Goal: Find specific page/section: Find specific page/section

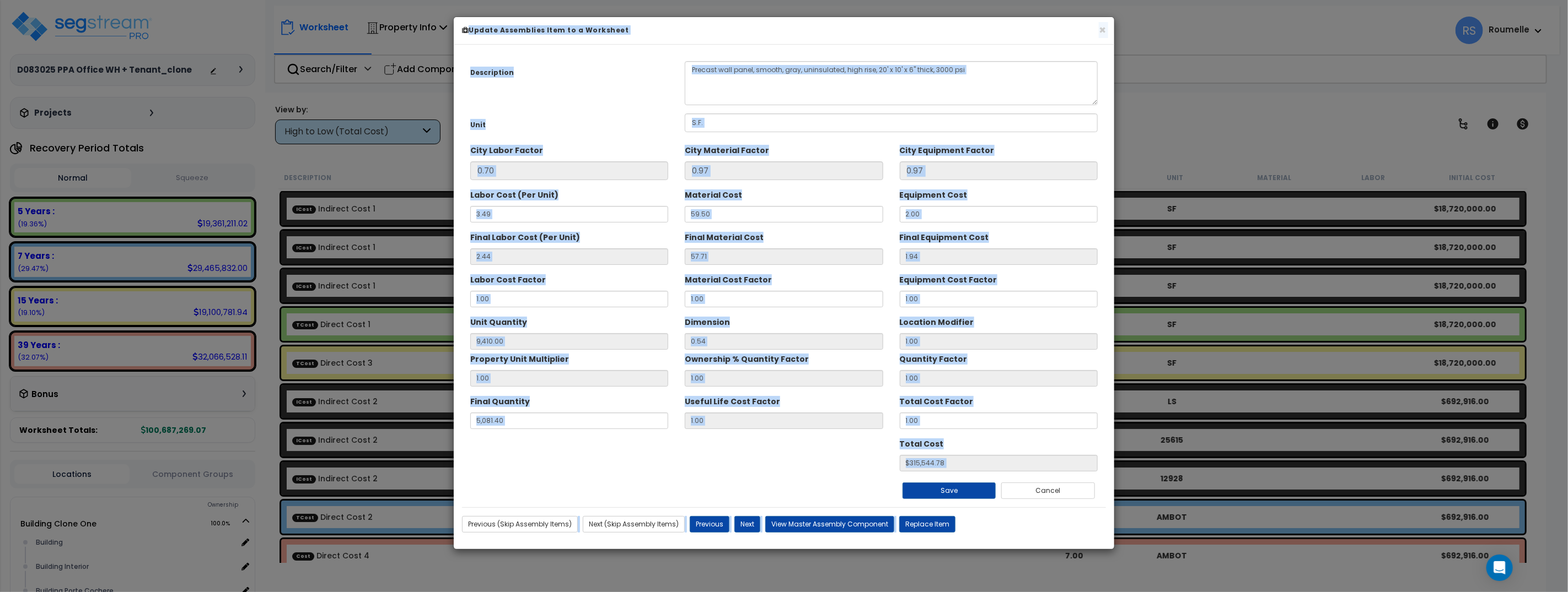
scroll to position [129, 0]
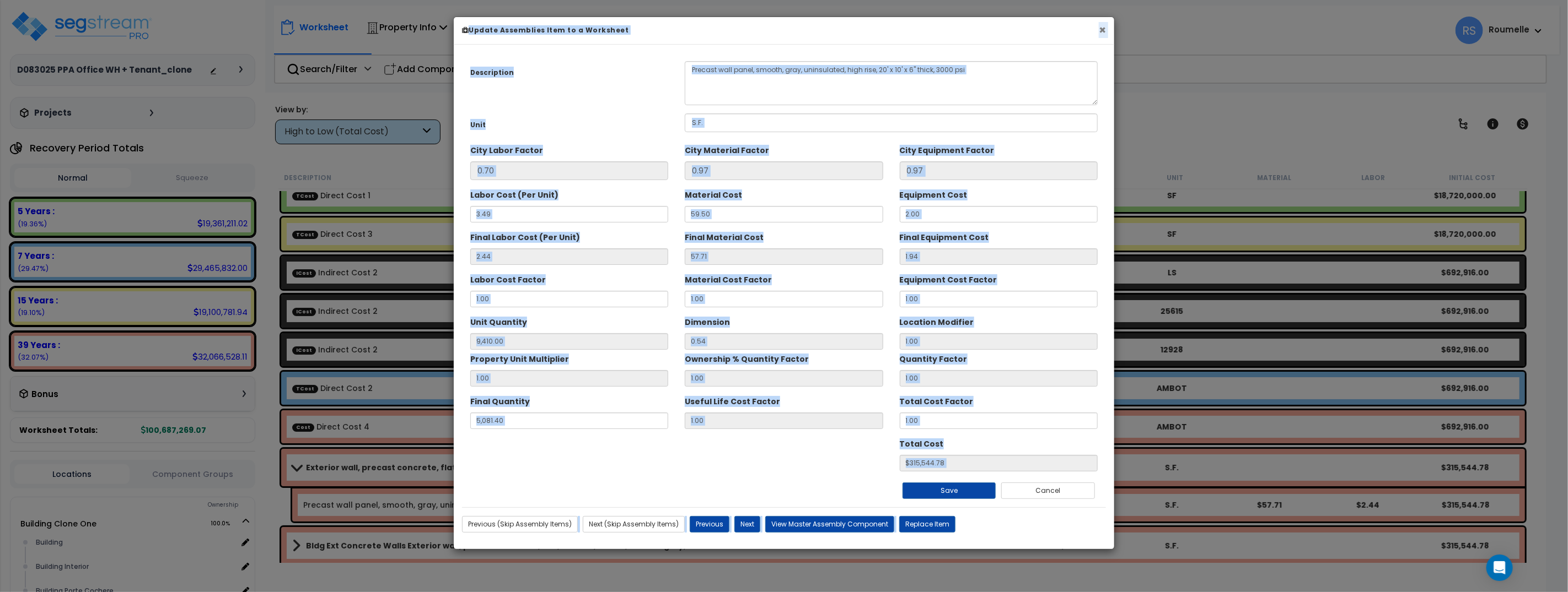
click at [1101, 30] on button "×" at bounding box center [1102, 30] width 7 height 12
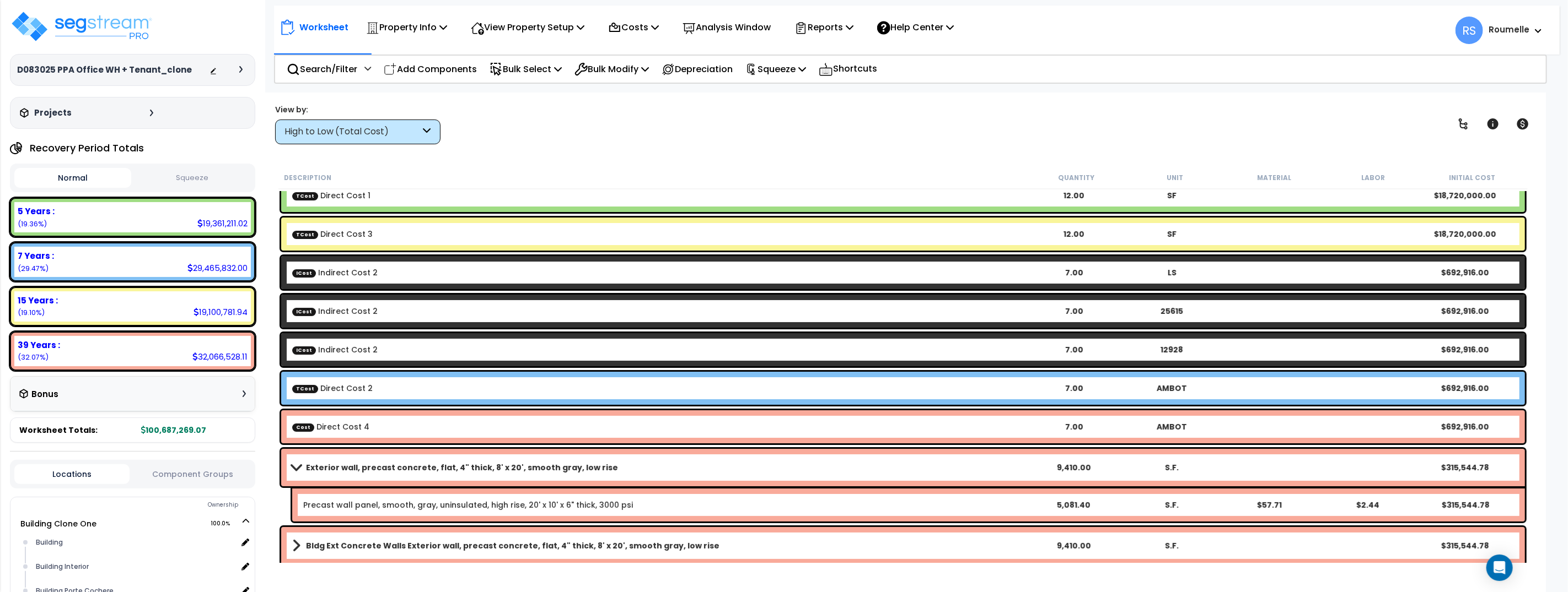
drag, startPoint x: 1149, startPoint y: 83, endPoint x: 1143, endPoint y: 83, distance: 6.0
click at [1149, 83] on div "Property Name DB Costs Setup Indirect Costs Direct Costs Costs Setup Rapid Take…" at bounding box center [784, 71] width 1568 height 44
drag, startPoint x: 600, startPoint y: 141, endPoint x: 130, endPoint y: 28, distance: 483.4
click at [594, 139] on div "View by: High to Low (Total Cost) High to Low (Total Cost)" at bounding box center [904, 124] width 1264 height 41
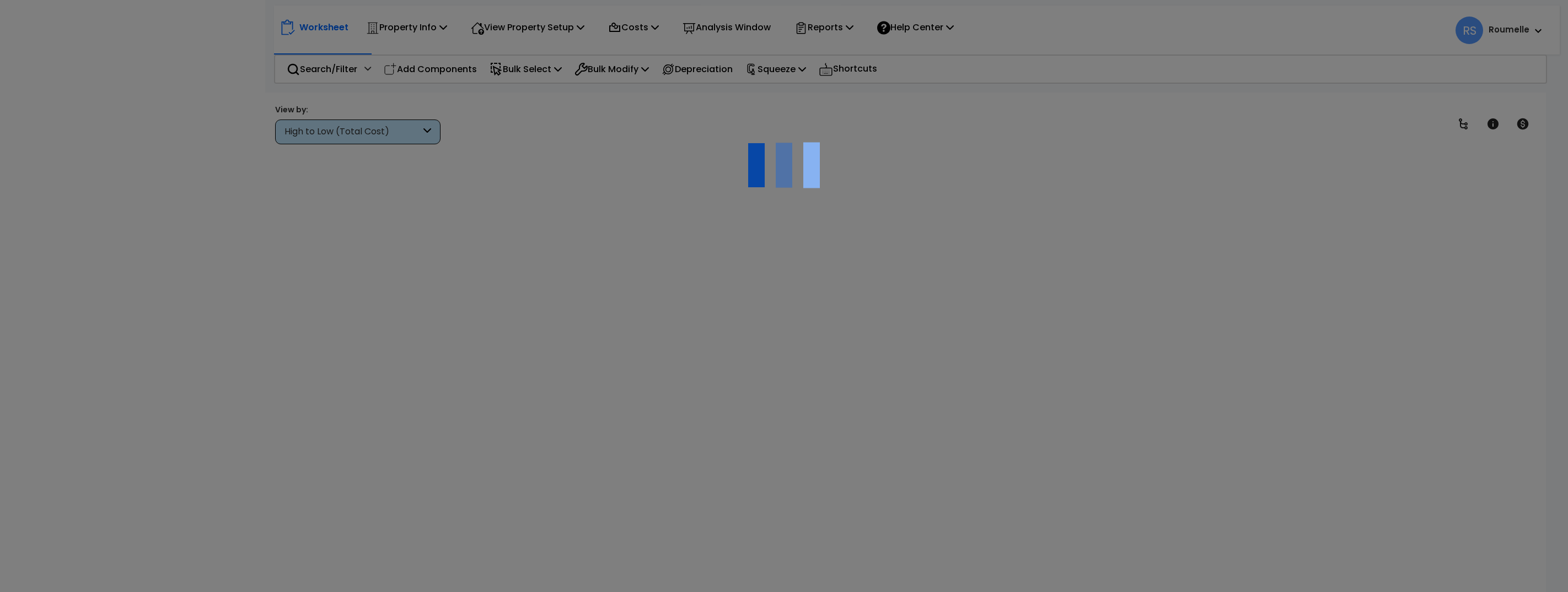
scroll to position [2, 0]
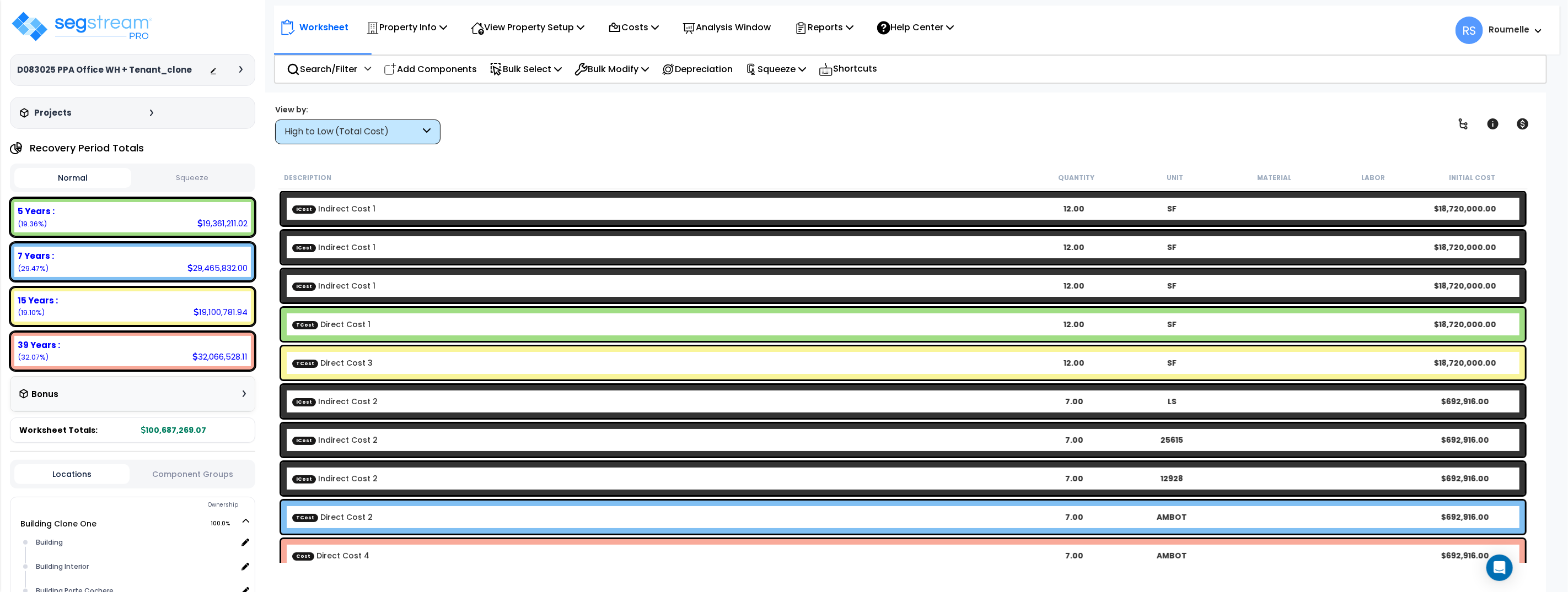
drag, startPoint x: 988, startPoint y: 129, endPoint x: 1005, endPoint y: 115, distance: 22.0
click at [989, 128] on div "View by: High to Low (Total Cost) High to Low (Total Cost)" at bounding box center [904, 124] width 1264 height 41
click at [790, 147] on div "Worksheet Property Info Property Setup Add Property Unit Template property Clon…" at bounding box center [904, 389] width 1286 height 592
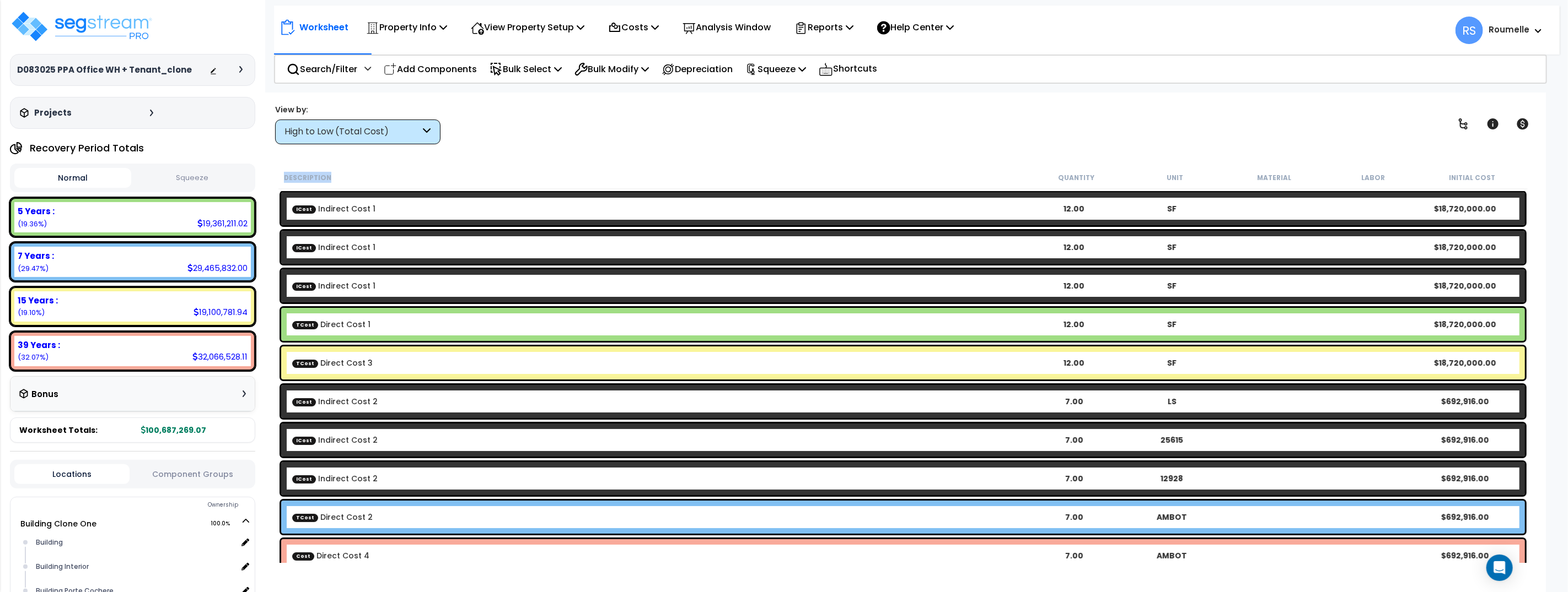
click at [790, 147] on div "Worksheet Property Info Property Setup Add Property Unit Template property Clon…" at bounding box center [904, 389] width 1286 height 592
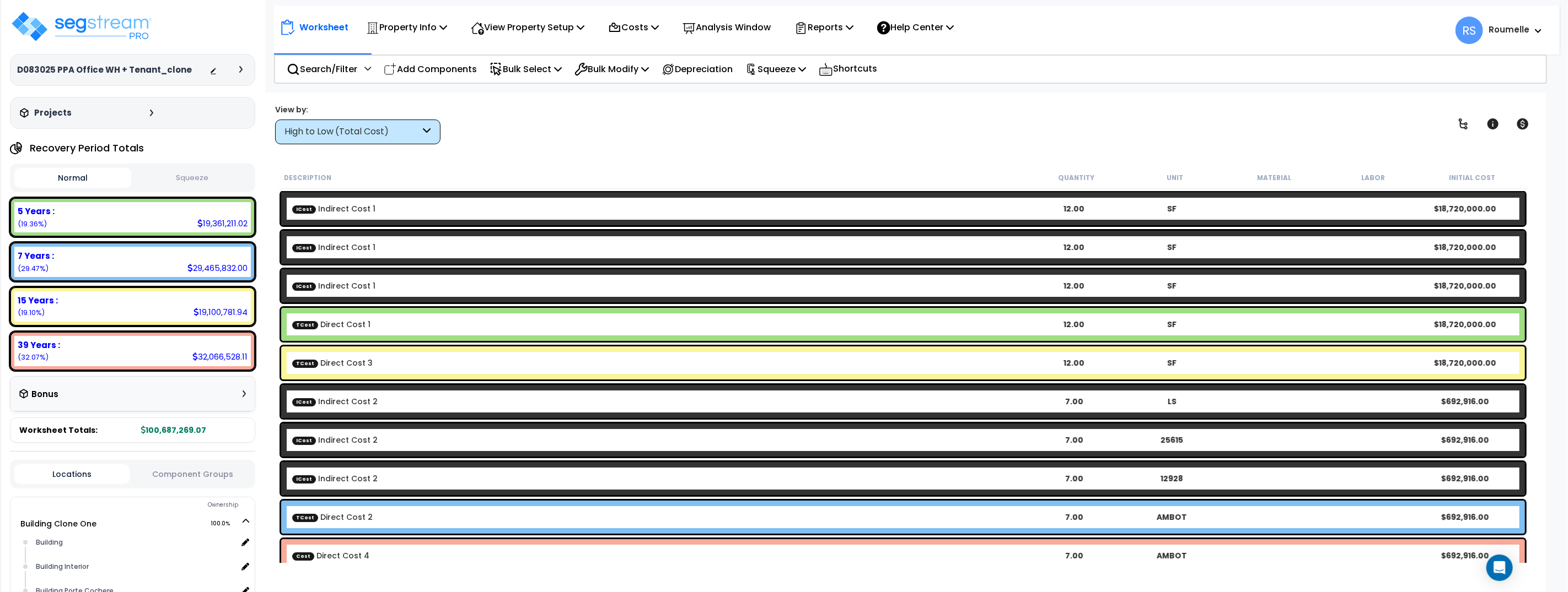
click at [760, 115] on div "View by: High to Low (Total Cost) High to Low (Total Cost)" at bounding box center [904, 124] width 1264 height 41
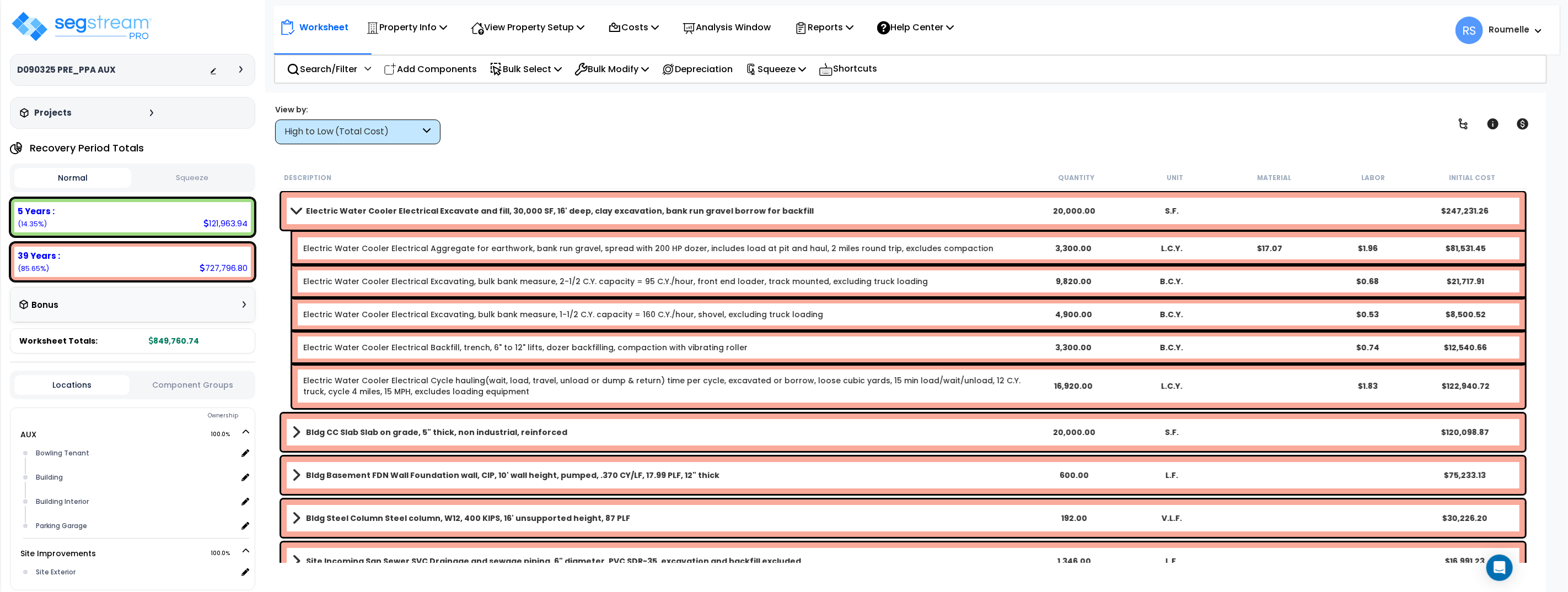
click at [619, 161] on div "Worksheet Property Info Property Setup Add Property Unit Template property Clon…" at bounding box center [904, 389] width 1286 height 592
click at [907, 155] on div "Worksheet Property Info Property Setup Add Property Unit Template property Clon…" at bounding box center [904, 389] width 1286 height 592
click at [800, 216] on link "Electric Water Cooler Electrical Excavate and fill, 30,000 SF, 16' deep, clay e…" at bounding box center [659, 211] width 733 height 16
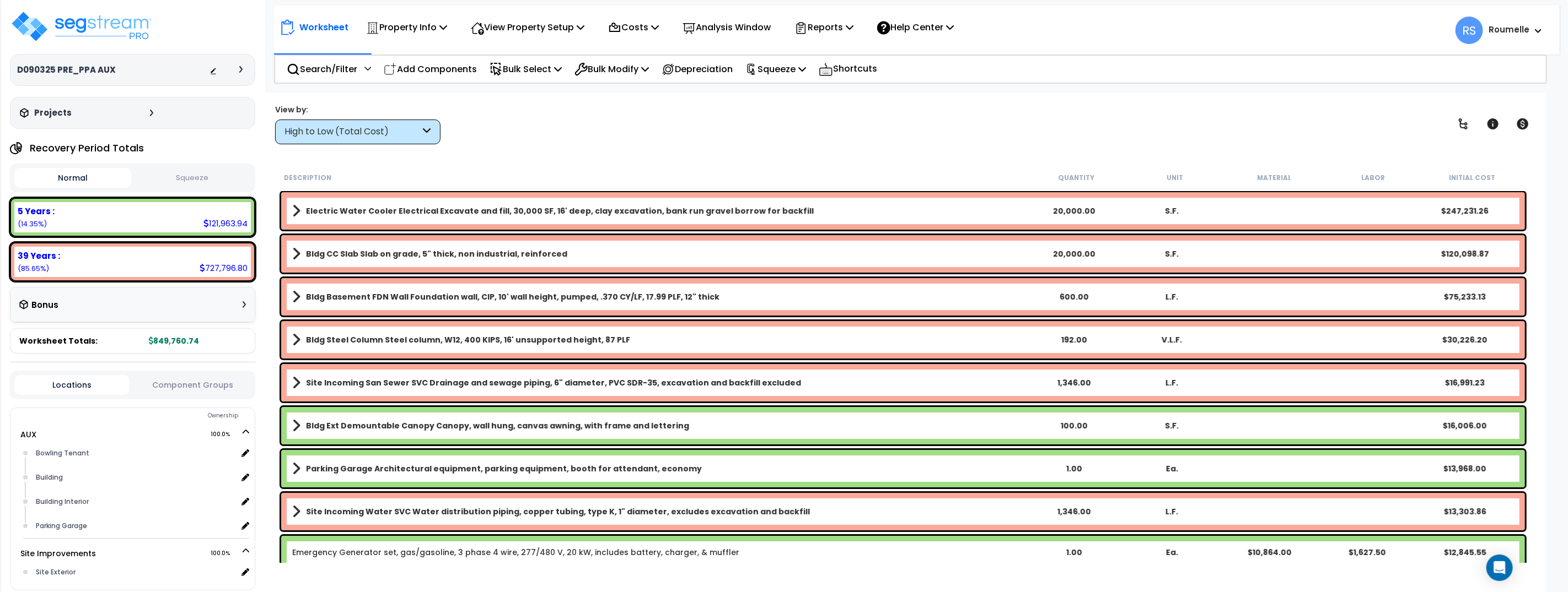
click at [638, 253] on link "Bldg CC Slab Slab on grade, 5" thick, non industrial, reinforced" at bounding box center [659, 254] width 733 height 16
